Goal: Use online tool/utility: Utilize a website feature to perform a specific function

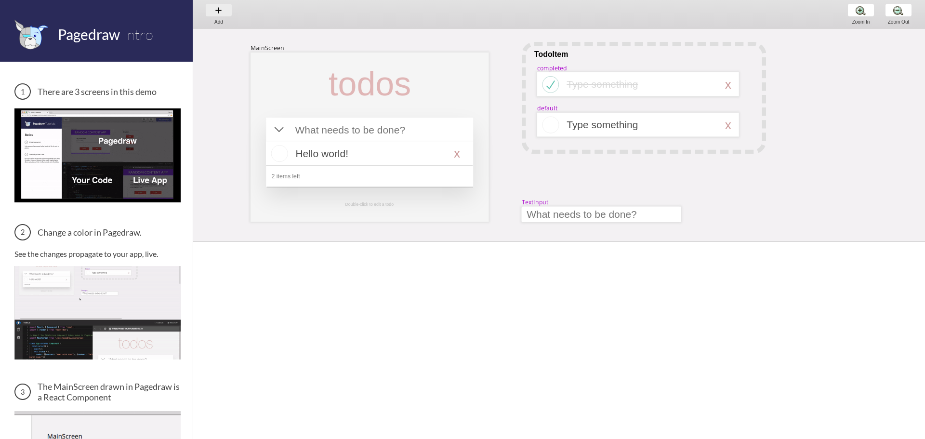
click at [211, 10] on div "Add Add Add" at bounding box center [219, 13] width 37 height 27
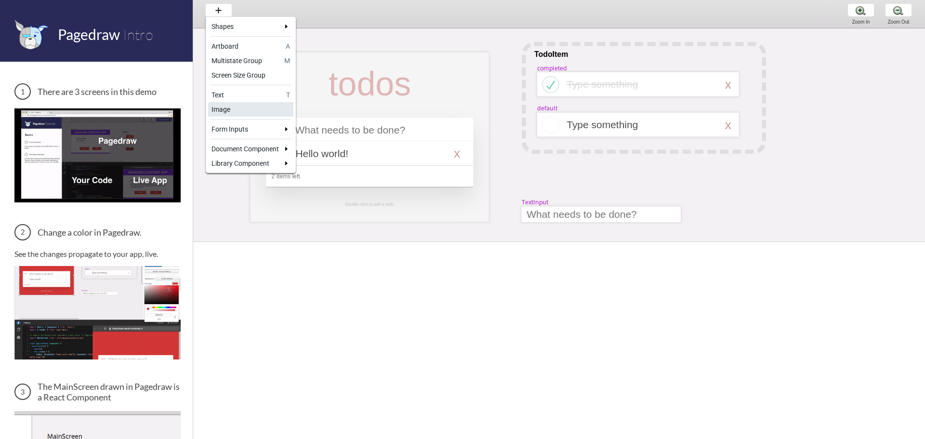
click at [262, 105] on div "Image" at bounding box center [251, 110] width 79 height 10
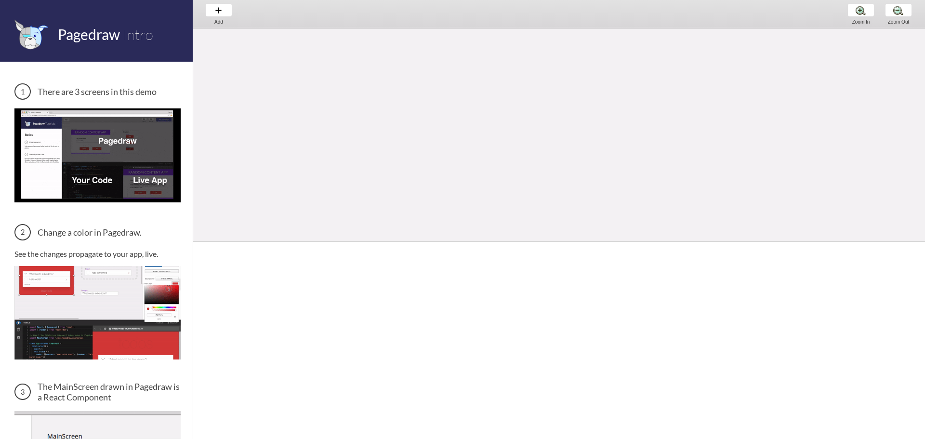
scroll to position [337, 0]
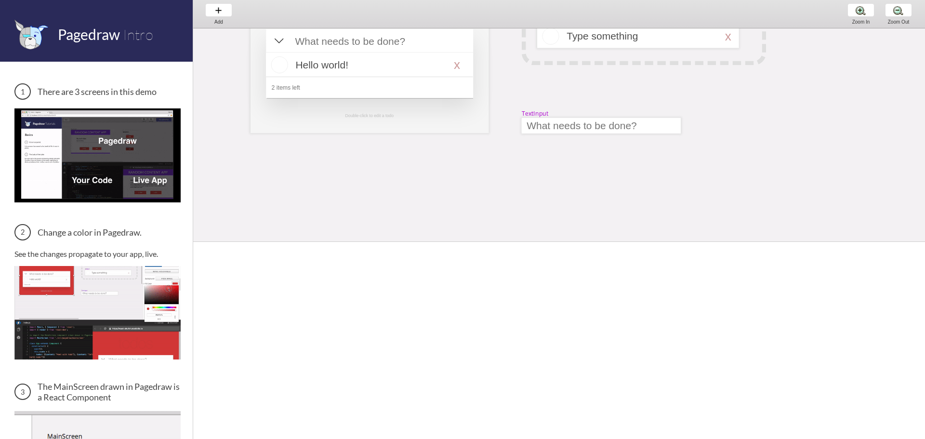
scroll to position [96, 0]
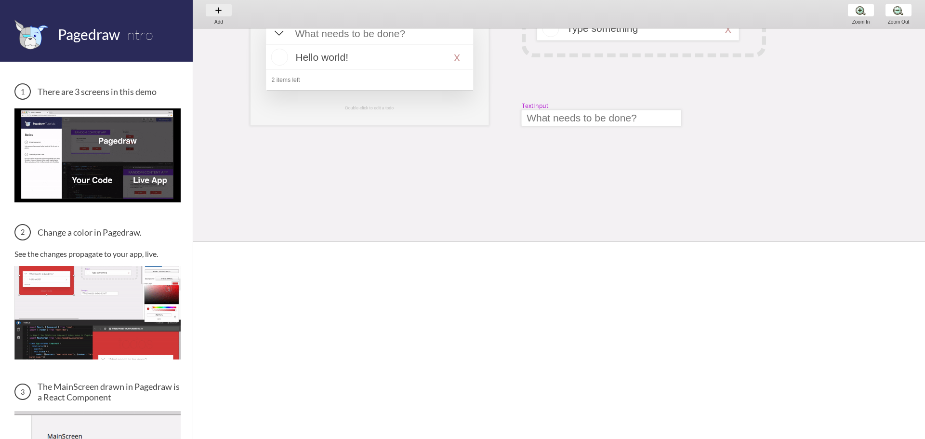
click at [221, 14] on div "Add Add Add" at bounding box center [219, 13] width 37 height 27
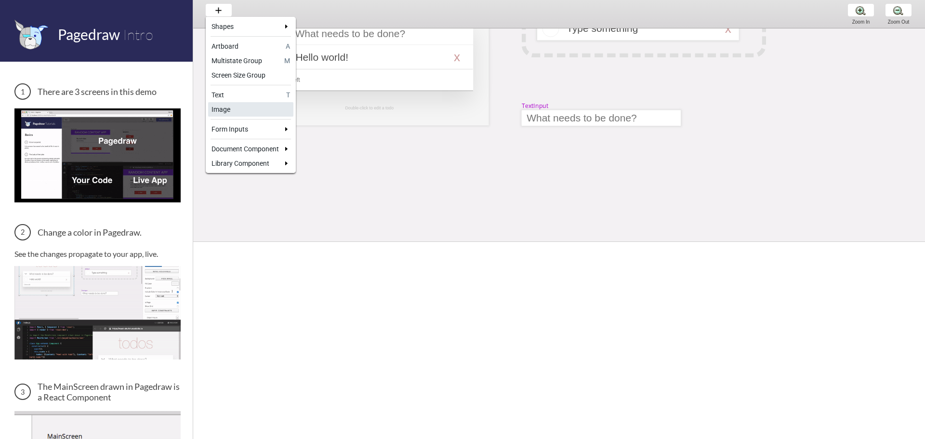
click at [225, 108] on div "Image" at bounding box center [251, 110] width 79 height 10
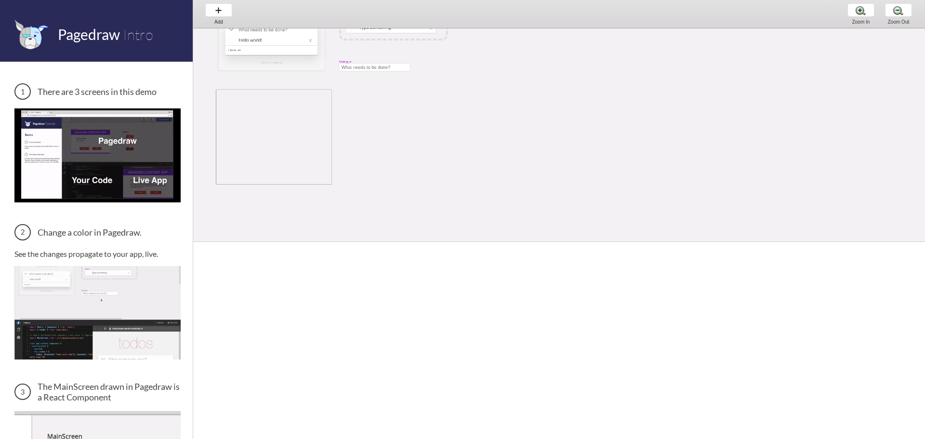
scroll to position [0, 0]
drag, startPoint x: 458, startPoint y: 191, endPoint x: 562, endPoint y: 208, distance: 105.9
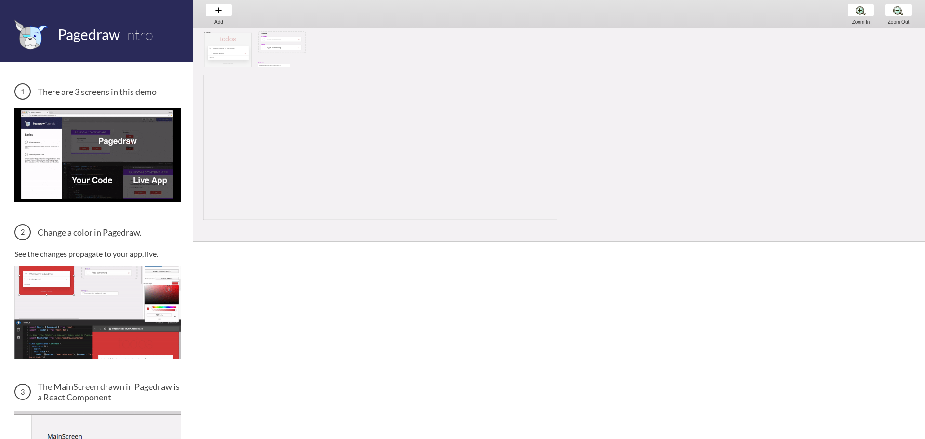
click at [560, 220] on div "MainScreen todos Hello world! x 2 items left TodoItem completed Type something …" at bounding box center [559, 134] width 732 height 213
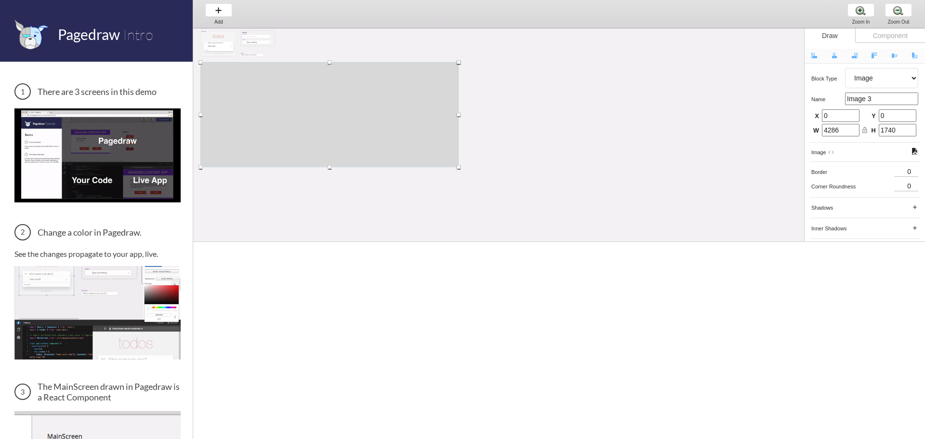
drag, startPoint x: 410, startPoint y: 109, endPoint x: 373, endPoint y: 112, distance: 37.7
click at [391, 111] on div at bounding box center [330, 114] width 258 height 105
click at [373, 114] on div at bounding box center [299, 117] width 258 height 105
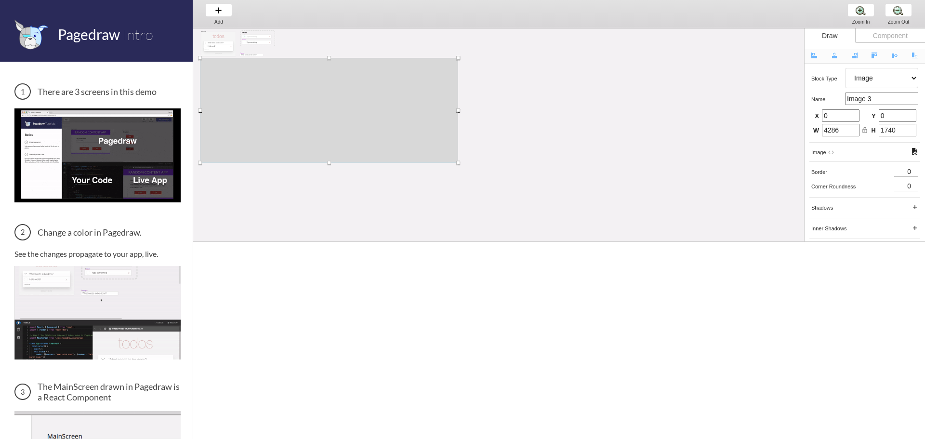
drag, startPoint x: 373, startPoint y: 115, endPoint x: 403, endPoint y: 107, distance: 31.2
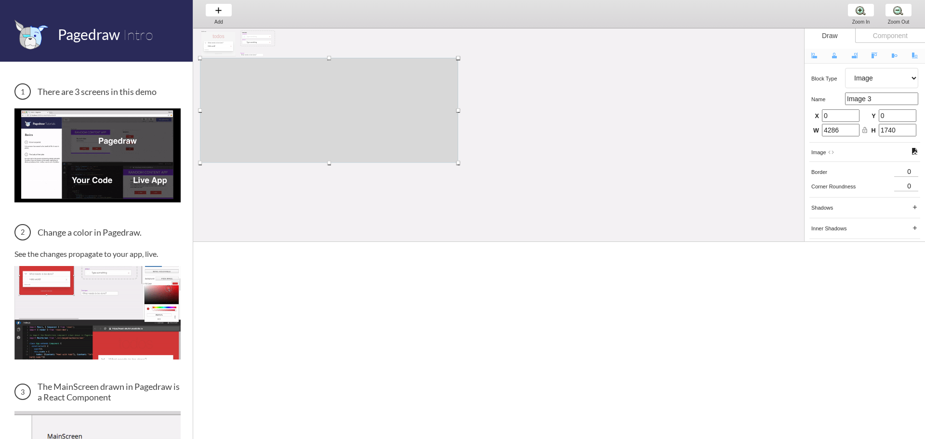
click at [403, 107] on div at bounding box center [329, 110] width 258 height 105
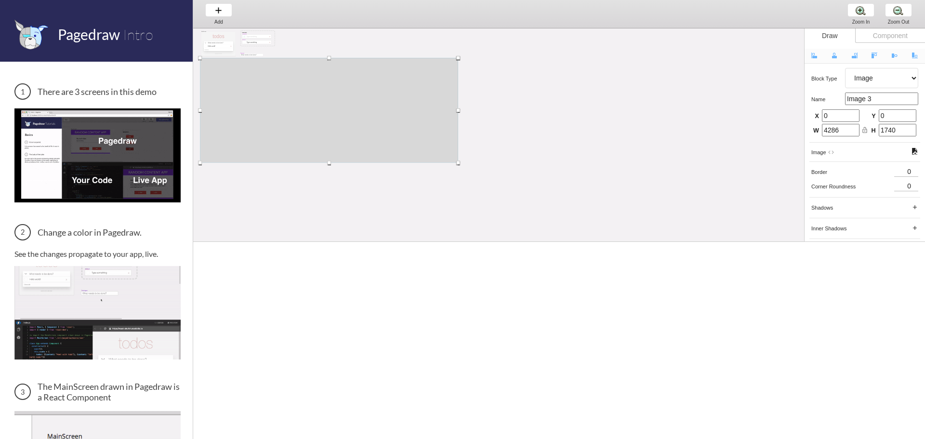
drag, startPoint x: 396, startPoint y: 110, endPoint x: 408, endPoint y: 122, distance: 17.0
click at [408, 123] on div at bounding box center [329, 110] width 258 height 105
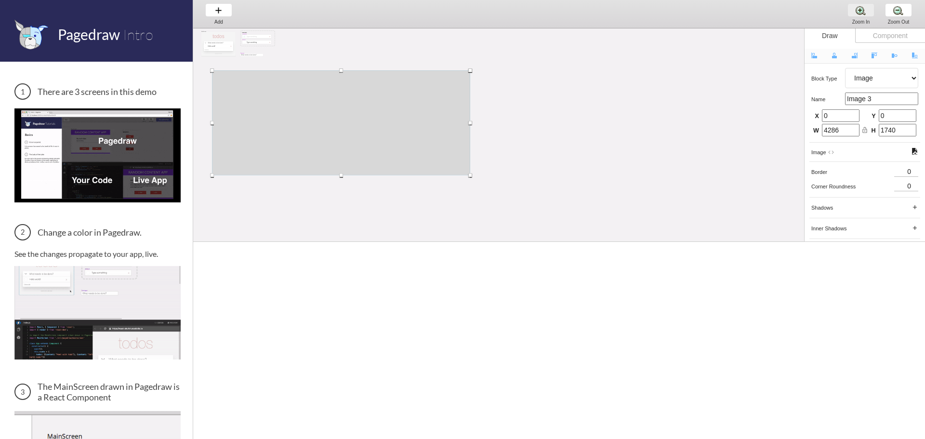
click at [866, 18] on div "Zoom In Zoom In Zoom In" at bounding box center [861, 14] width 37 height 28
click at [905, 9] on div "Zoom Out Zoom Out Zoom Out" at bounding box center [899, 14] width 37 height 28
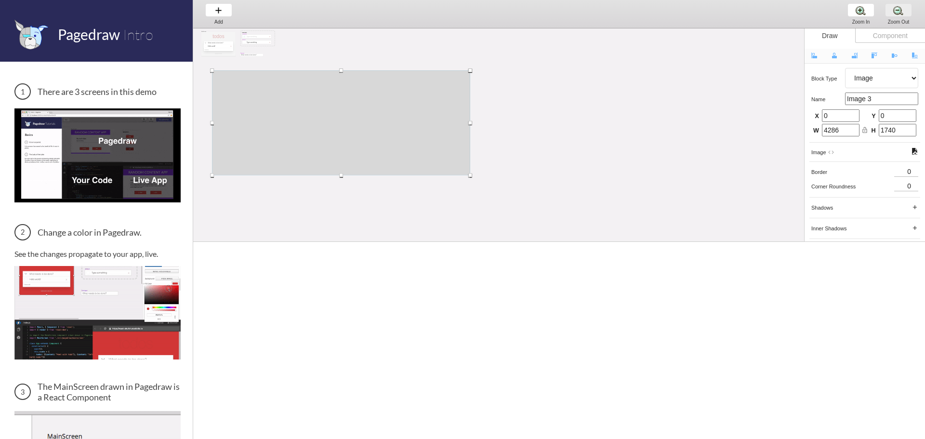
click at [905, 9] on div "Zoom Out Zoom Out Zoom Out" at bounding box center [899, 14] width 37 height 28
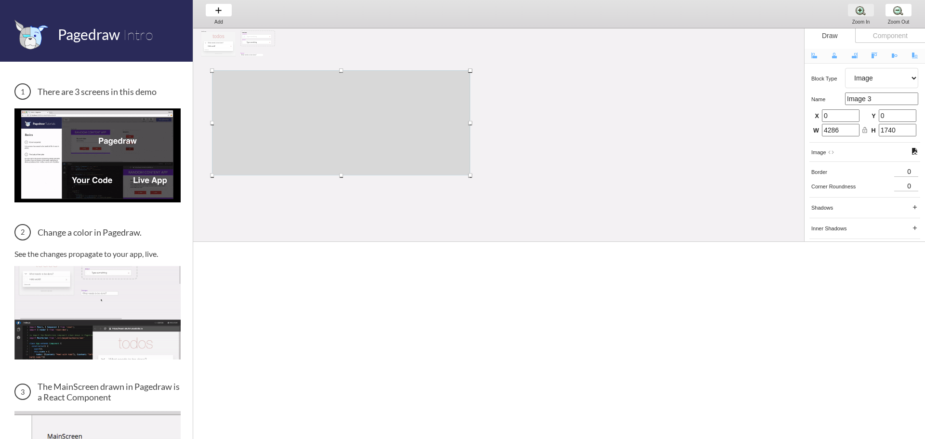
click at [850, 12] on div "Zoom In Zoom In Zoom In" at bounding box center [861, 14] width 37 height 28
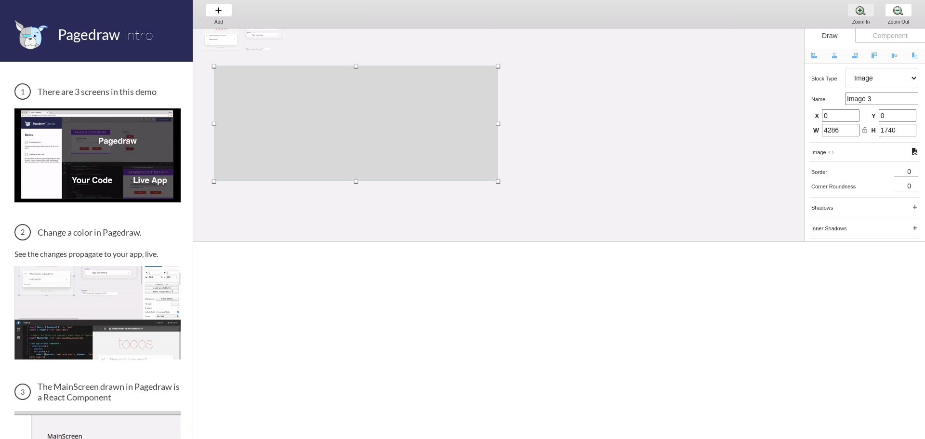
click at [850, 12] on div "Zoom In Zoom In Zoom In" at bounding box center [861, 14] width 37 height 28
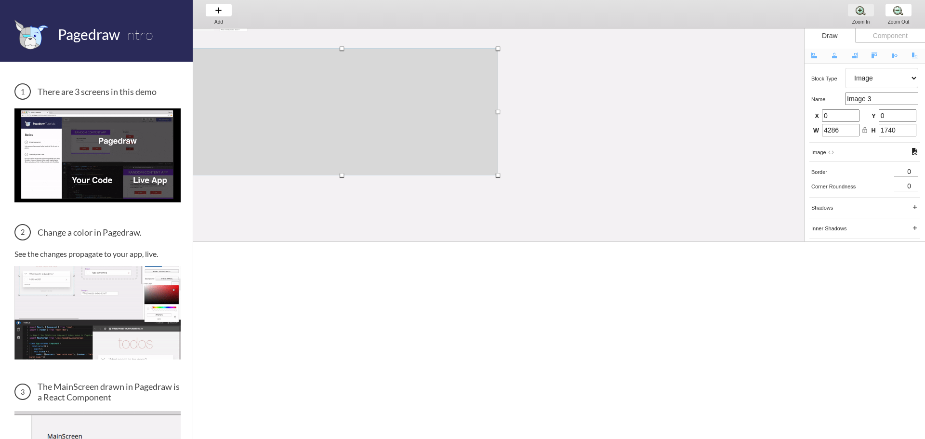
click at [850, 12] on div "Zoom In Zoom In Zoom In" at bounding box center [861, 14] width 37 height 28
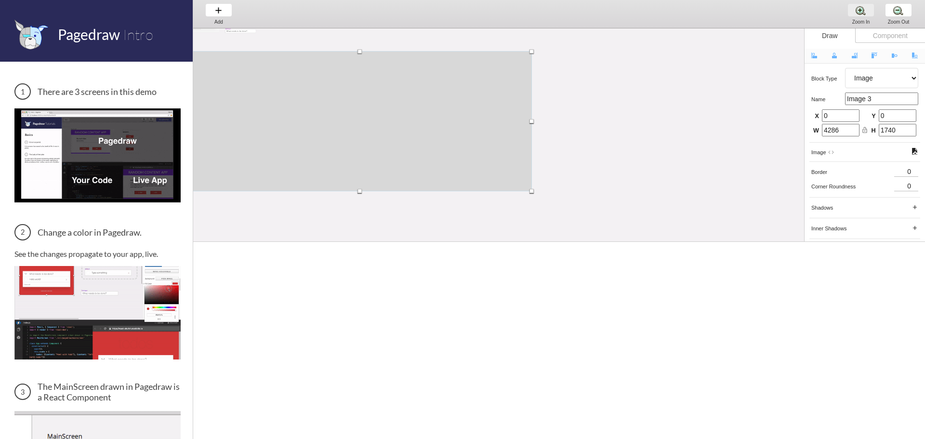
click at [850, 12] on div "Zoom In Zoom In Zoom In" at bounding box center [861, 14] width 37 height 28
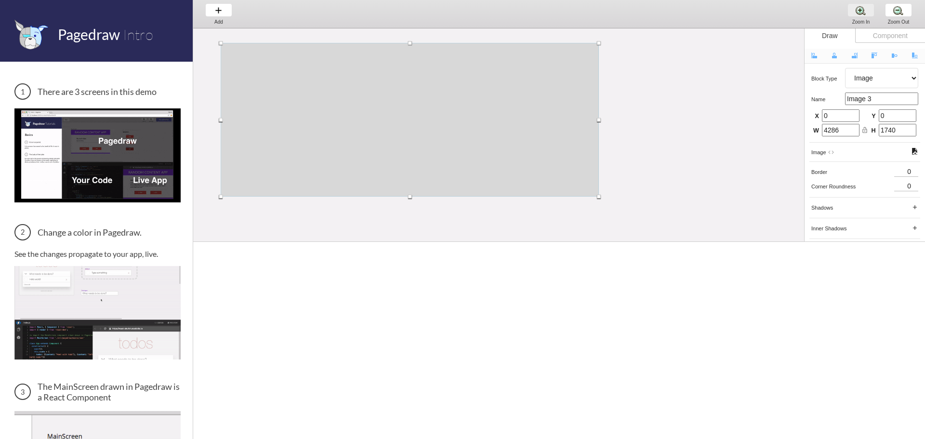
click at [850, 12] on div "Zoom In Zoom In Zoom In" at bounding box center [861, 14] width 37 height 28
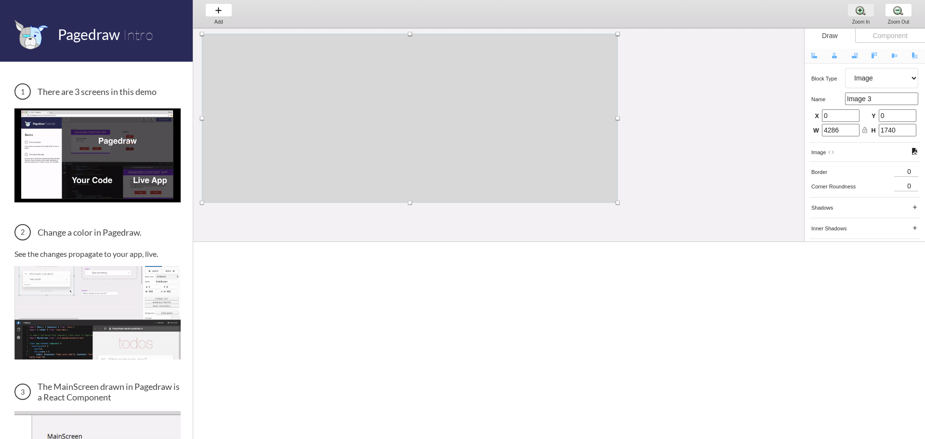
click at [850, 12] on div "Zoom In Zoom In Zoom In" at bounding box center [861, 14] width 37 height 28
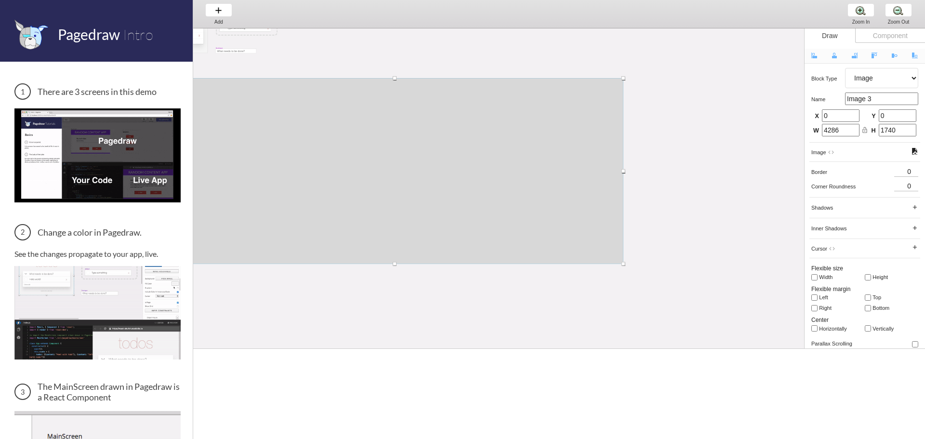
scroll to position [0, 61]
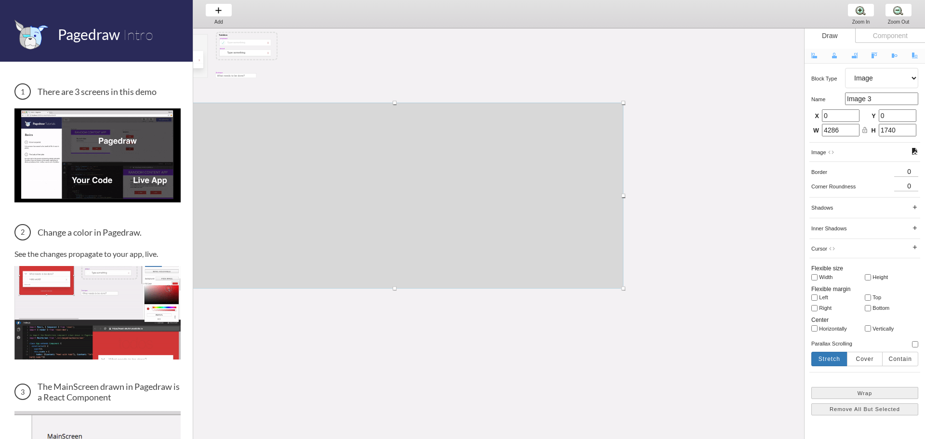
drag, startPoint x: 636, startPoint y: 243, endPoint x: 650, endPoint y: 457, distance: 214.5
click at [650, 0] on html "Pagedraw Intro There are 3 screens in this demo Change a color in Pagedraw. See…" at bounding box center [462, 0] width 925 height 0
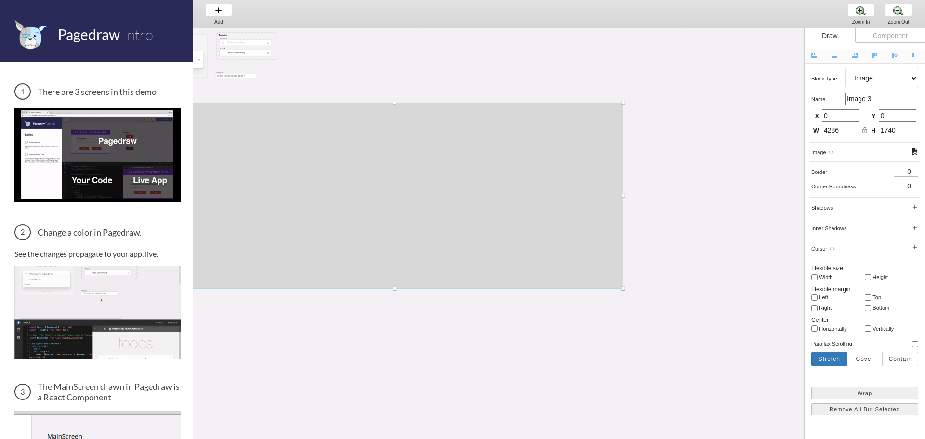
scroll to position [0, 0]
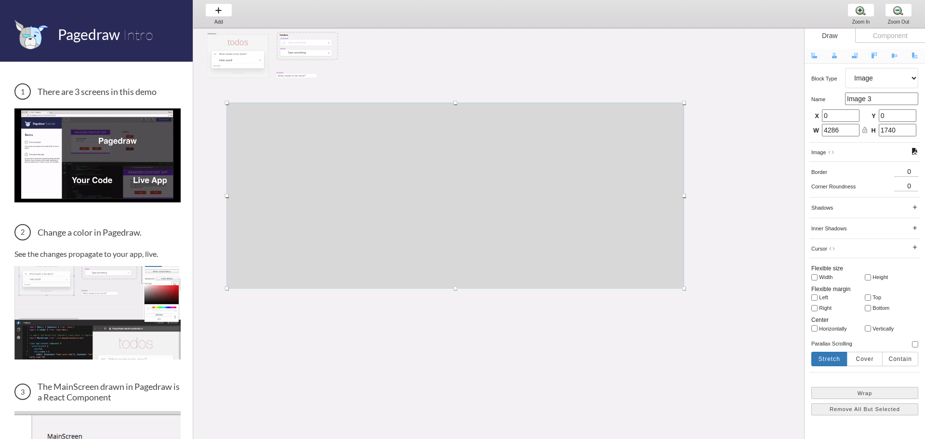
click at [882, 87] on select "Artboard Multistate Group Screen Size Group Text Rectangle Oval Line Triangle I…" at bounding box center [881, 78] width 73 height 20
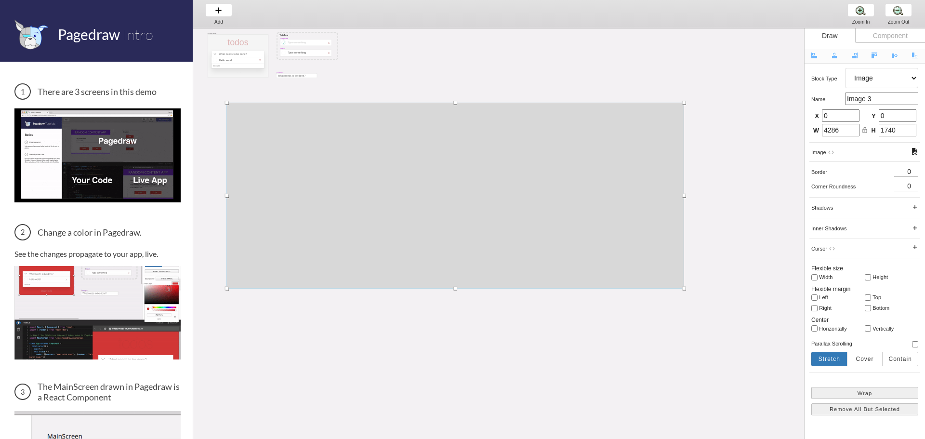
select select "3"
click at [845, 68] on select "Artboard Multistate Group Screen Size Group Text Rectangle Oval Line Triangle I…" at bounding box center [881, 78] width 73 height 20
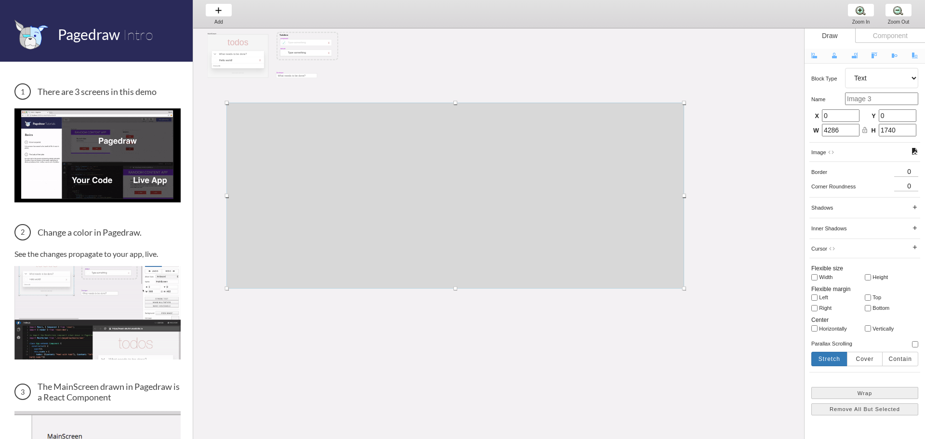
type input "16"
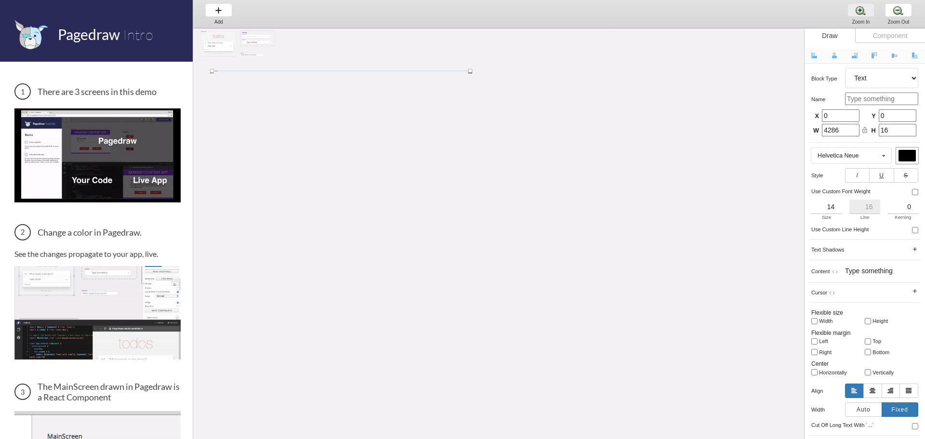
click at [858, 18] on div "Zoom In Zoom In Zoom In" at bounding box center [861, 14] width 37 height 28
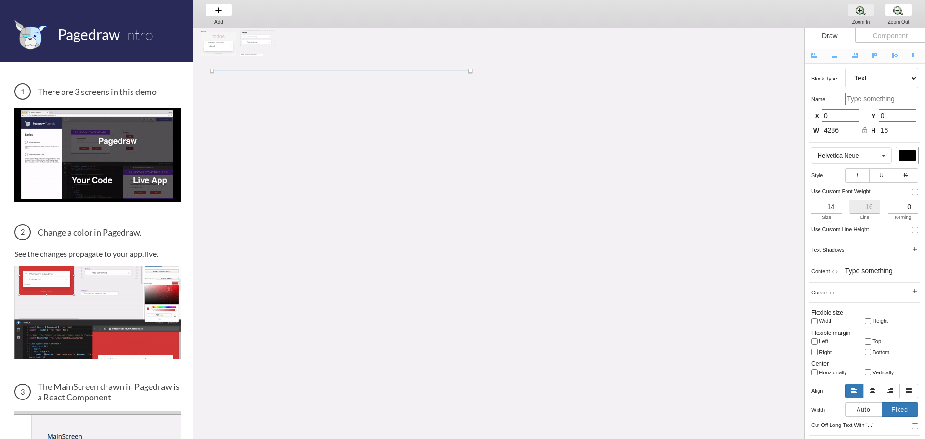
click at [858, 18] on div "Zoom In Zoom In Zoom In" at bounding box center [861, 14] width 37 height 28
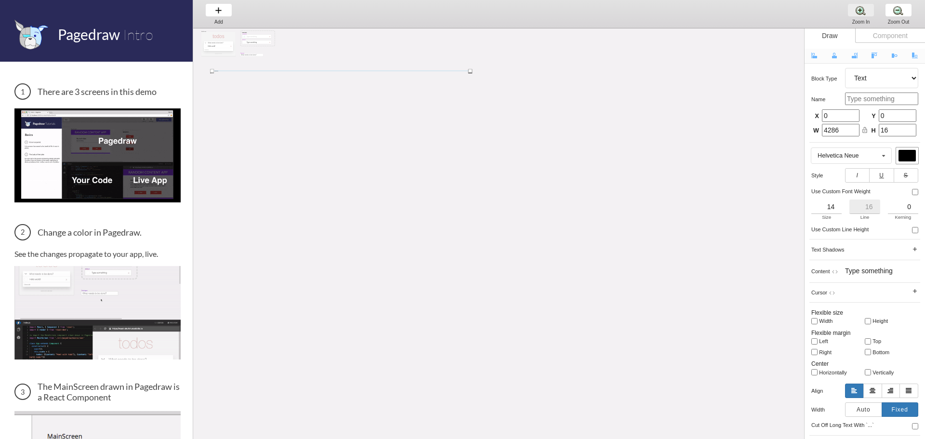
click at [864, 17] on div "Zoom In Zoom In Zoom In" at bounding box center [861, 14] width 37 height 28
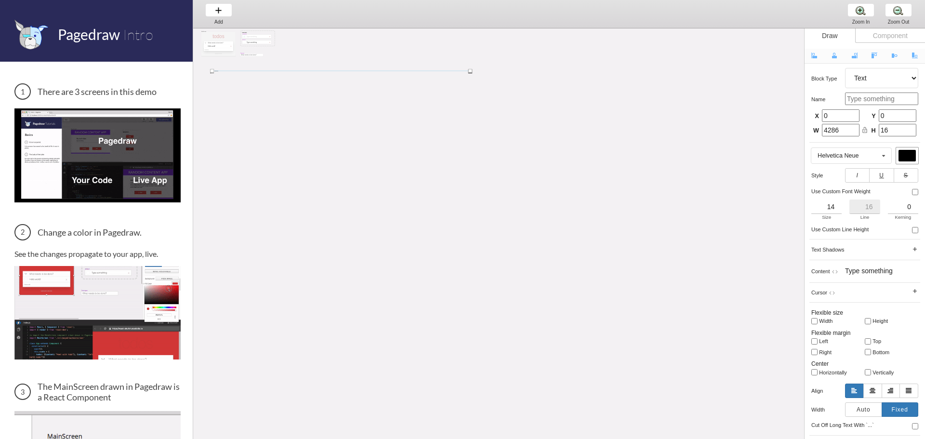
drag, startPoint x: 864, startPoint y: 17, endPoint x: 334, endPoint y: 2, distance: 530.4
click at [862, 18] on div "Zoom In Zoom In Zoom In" at bounding box center [861, 14] width 37 height 28
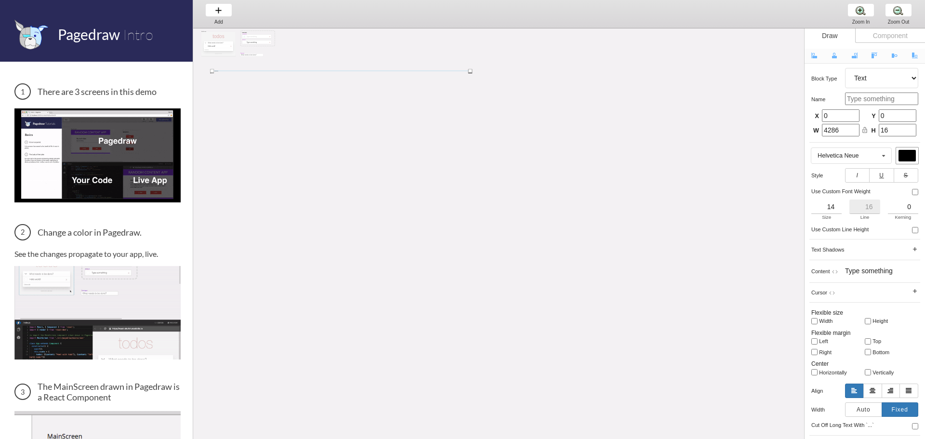
drag, startPoint x: 226, startPoint y: 6, endPoint x: 502, endPoint y: 130, distance: 303.1
click at [491, 148] on div "Add Add Add Zoom In Zoom In Zoom In Zoom Out Zoom Out Zoom Out MainScreen todos…" at bounding box center [559, 227] width 732 height 455
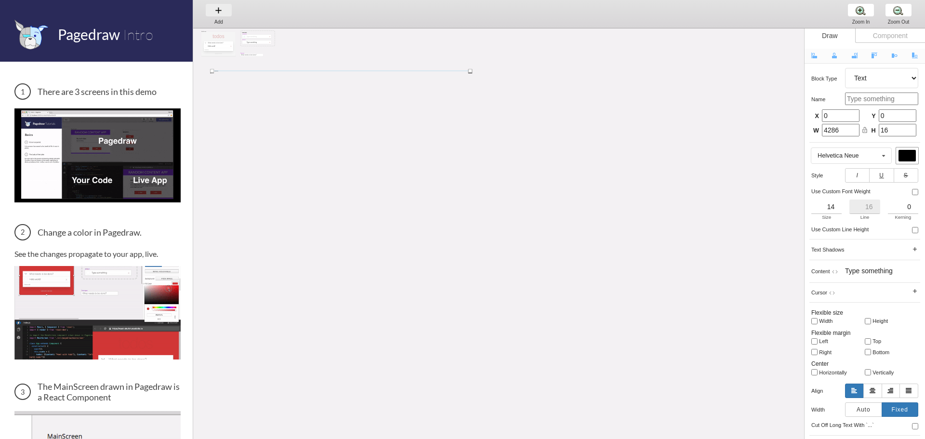
click at [223, 6] on div "Add Add Add" at bounding box center [219, 13] width 37 height 27
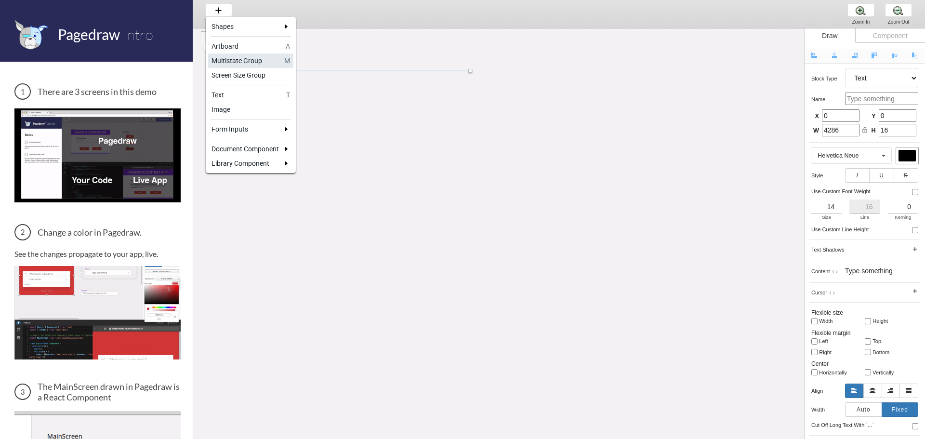
click at [227, 67] on link "Multistate Group M" at bounding box center [250, 61] width 85 height 14
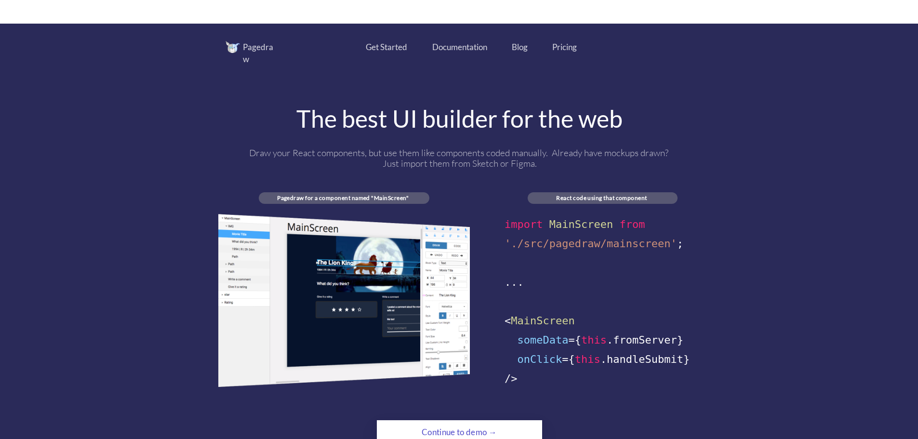
click at [562, 50] on div "Pricing" at bounding box center [564, 47] width 25 height 13
